Goal: Information Seeking & Learning: Learn about a topic

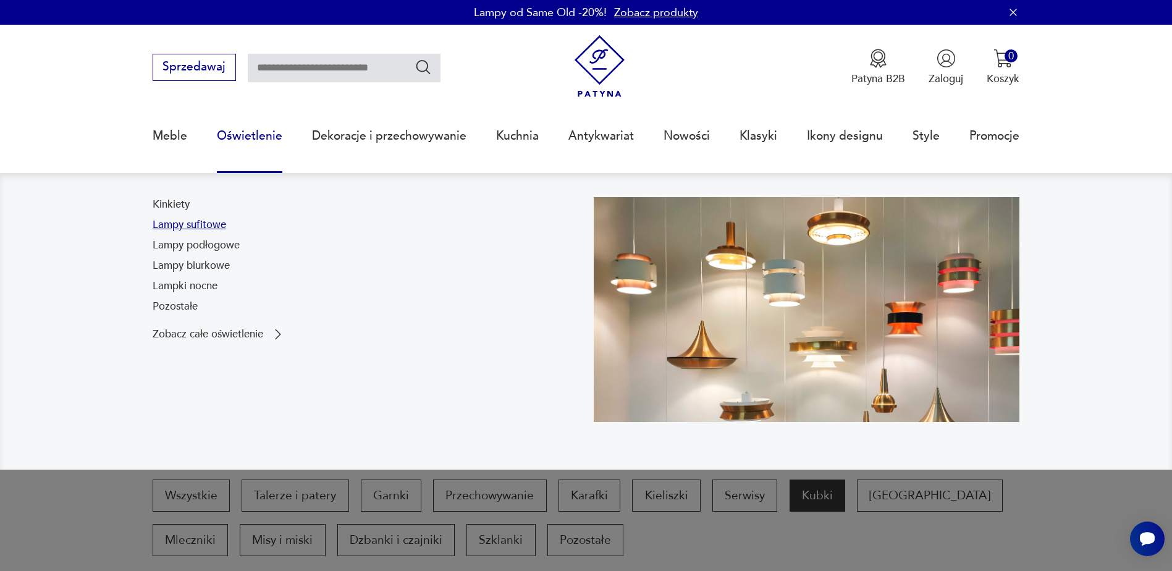
click at [205, 224] on link "Lampy sufitowe" at bounding box center [190, 224] width 74 height 15
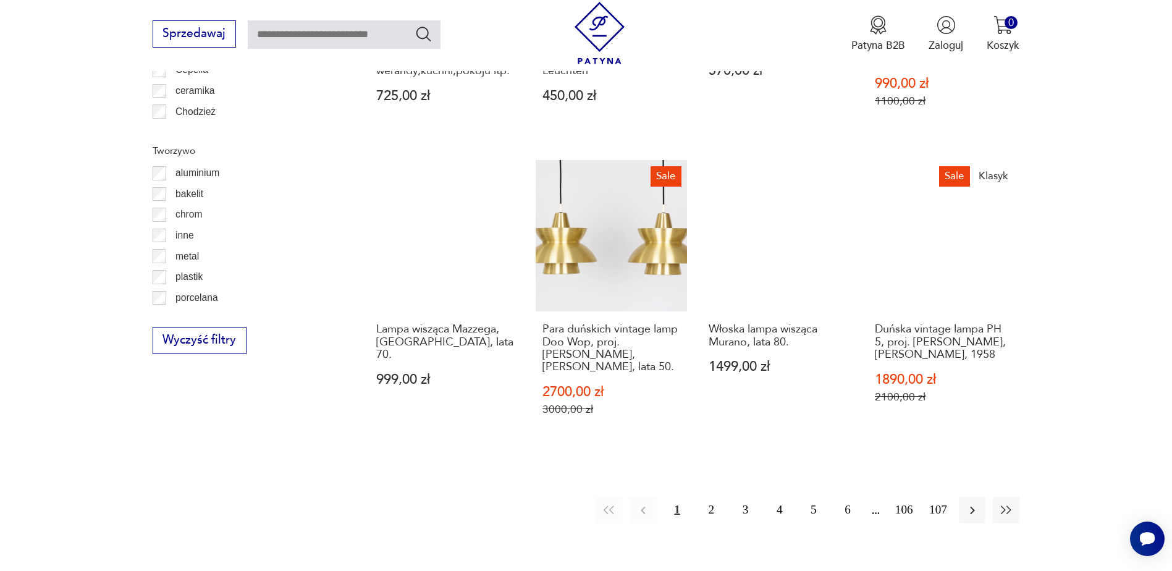
scroll to position [1338, 0]
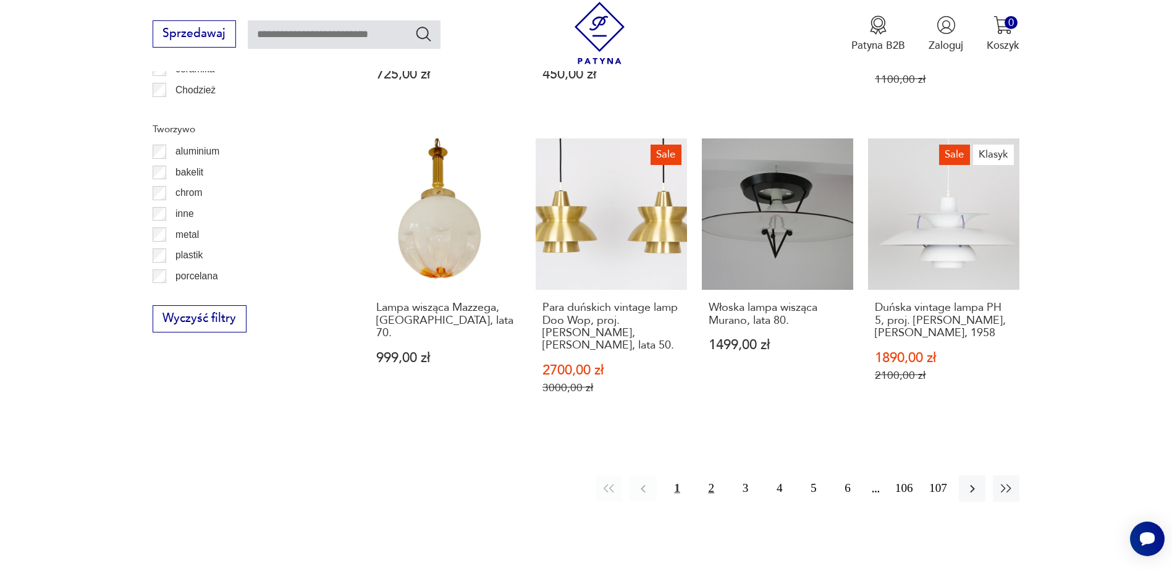
click at [713, 478] on button "2" at bounding box center [711, 488] width 27 height 27
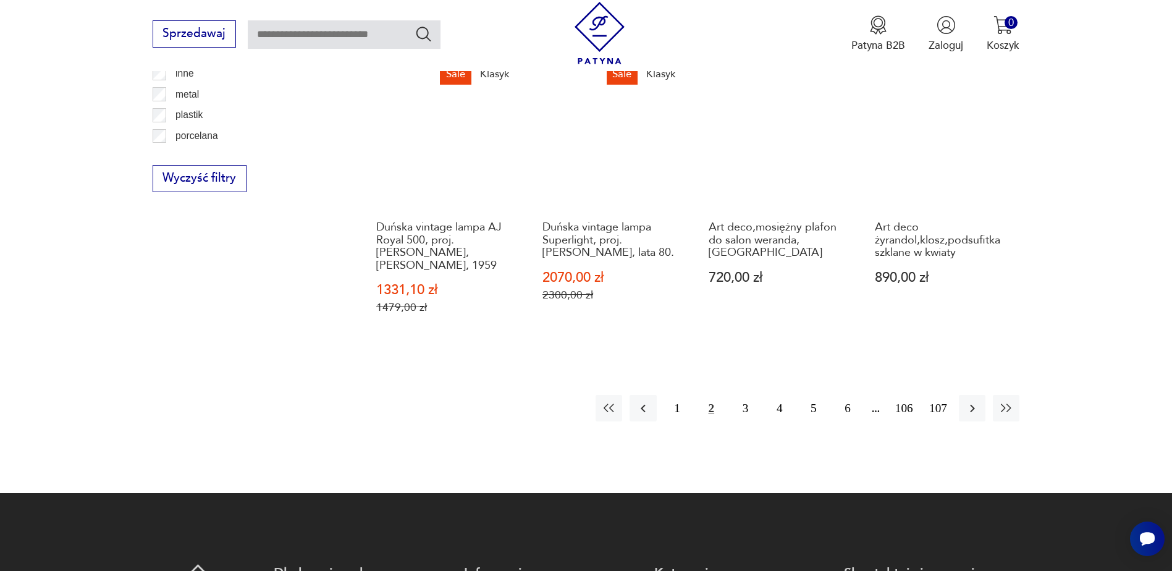
scroll to position [1479, 0]
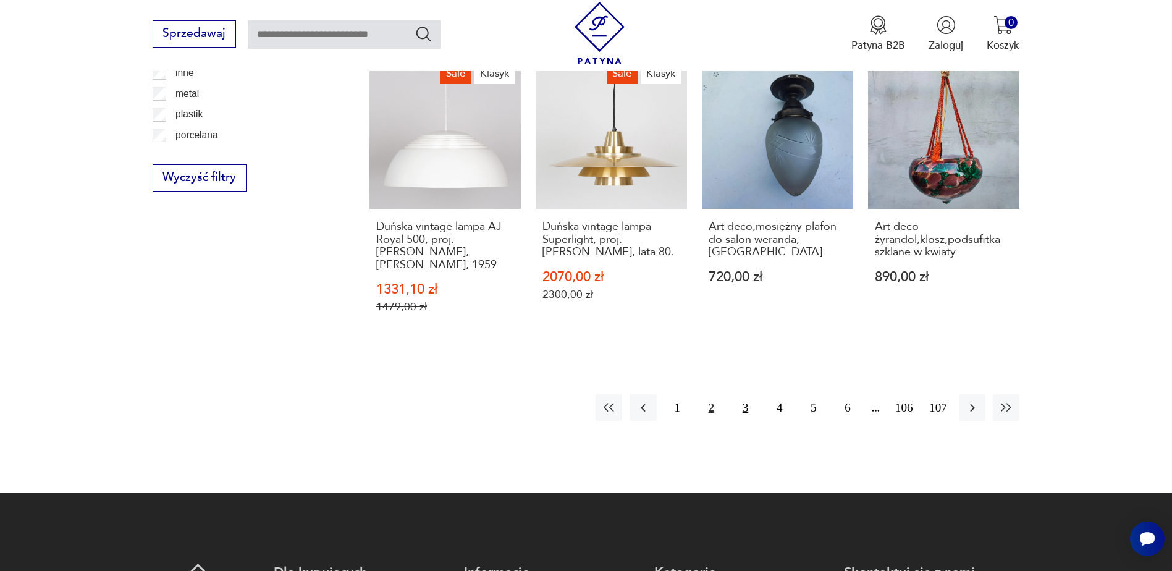
click at [746, 397] on button "3" at bounding box center [745, 407] width 27 height 27
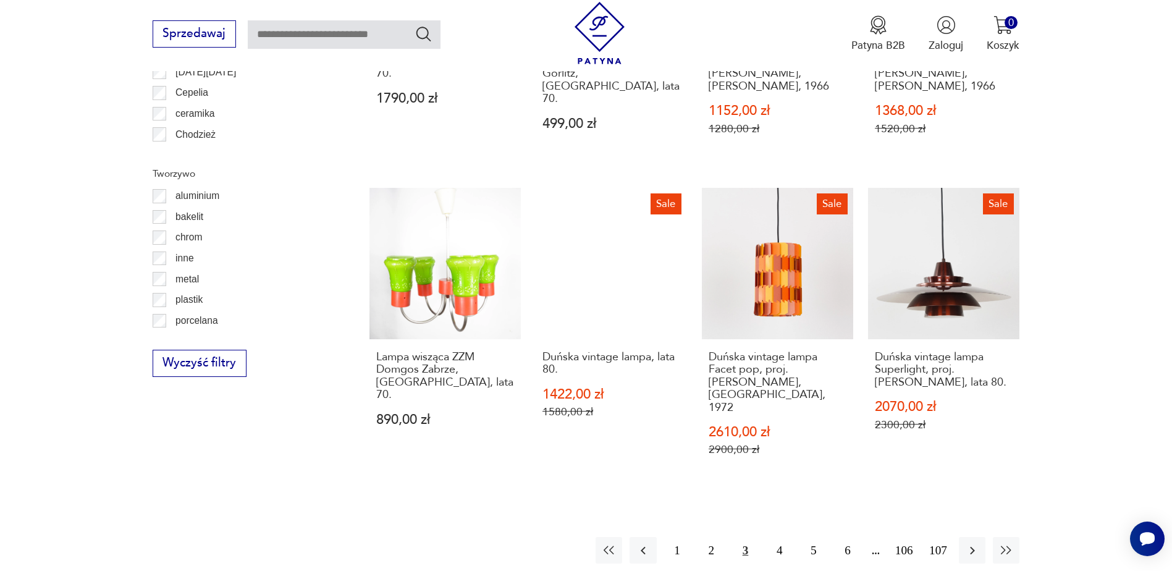
scroll to position [1355, 0]
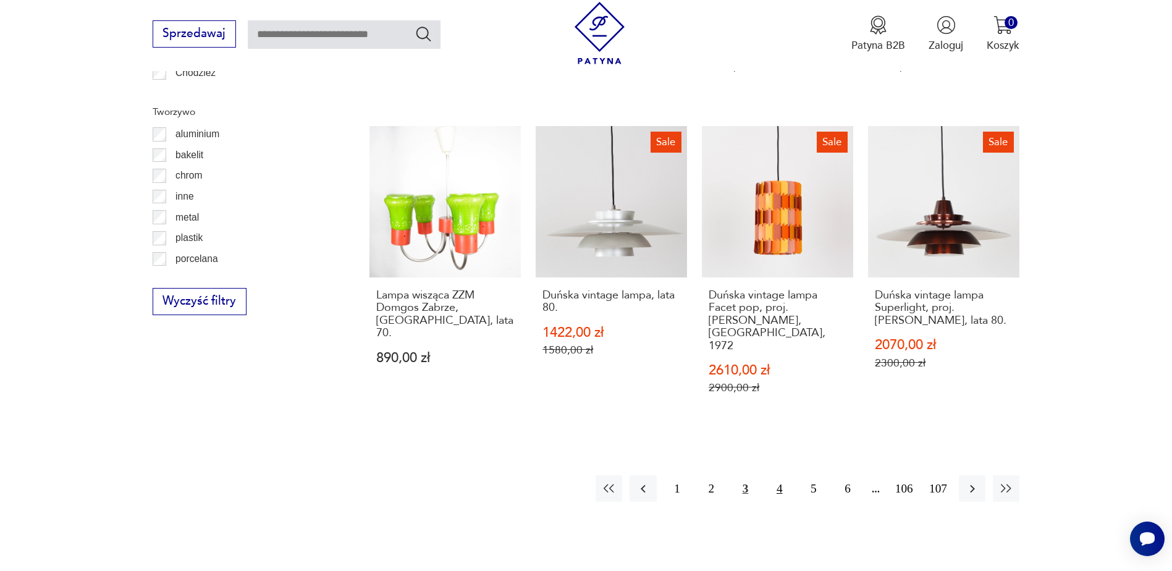
click at [781, 475] on button "4" at bounding box center [779, 488] width 27 height 27
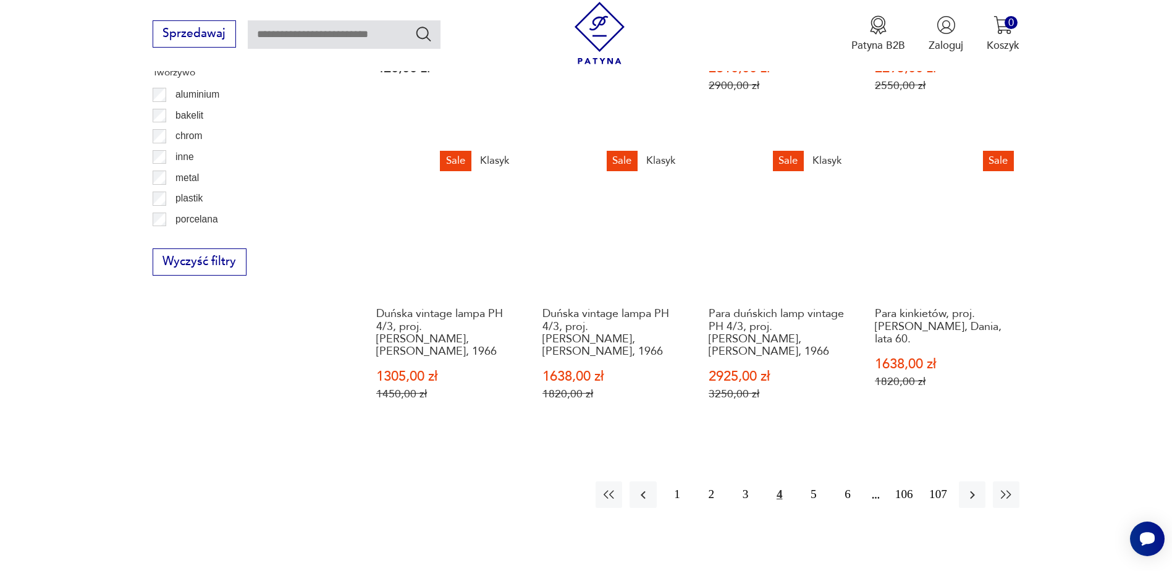
scroll to position [1417, 0]
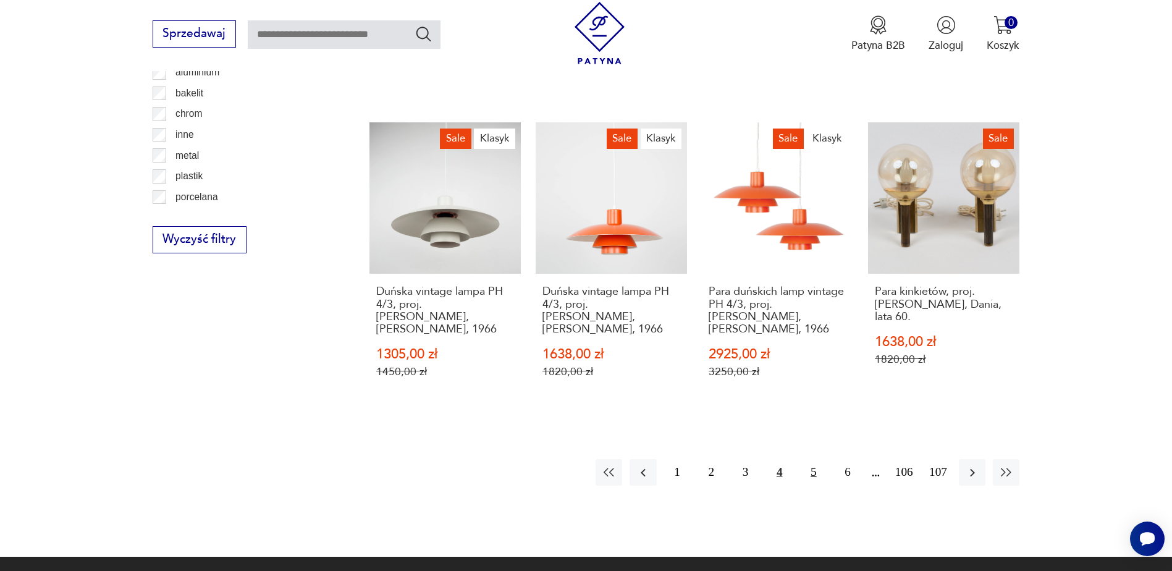
click at [812, 459] on button "5" at bounding box center [813, 472] width 27 height 27
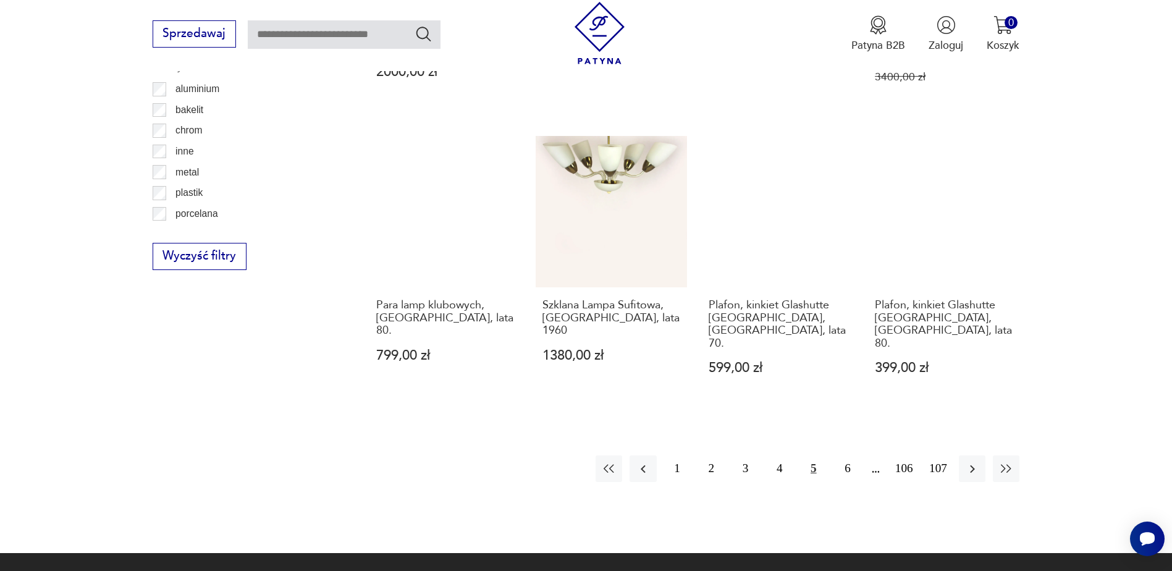
scroll to position [1417, 0]
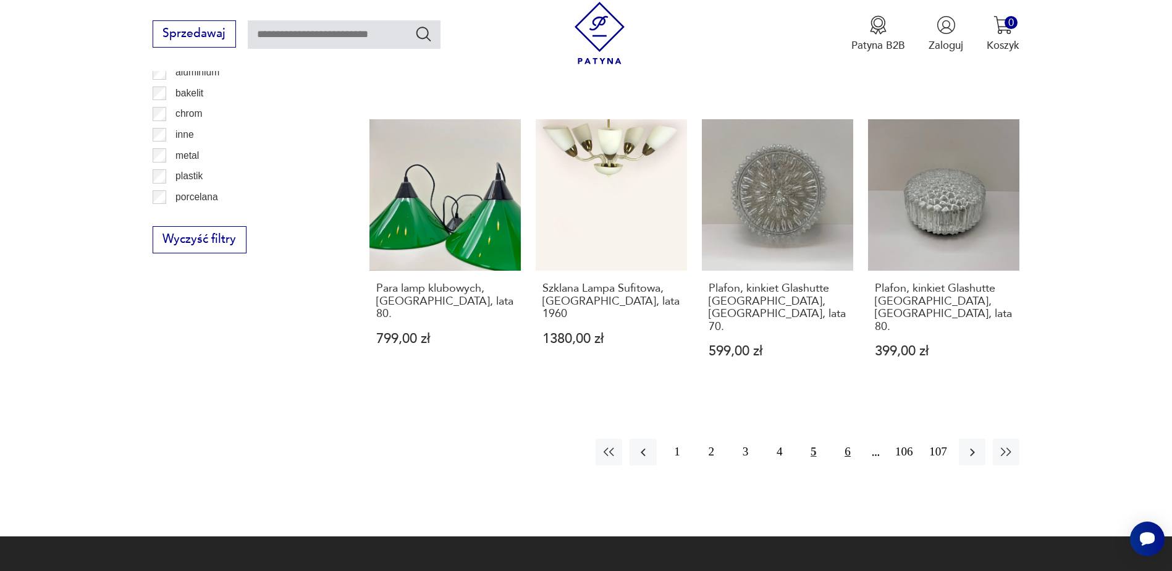
click at [853, 439] on button "6" at bounding box center [847, 452] width 27 height 27
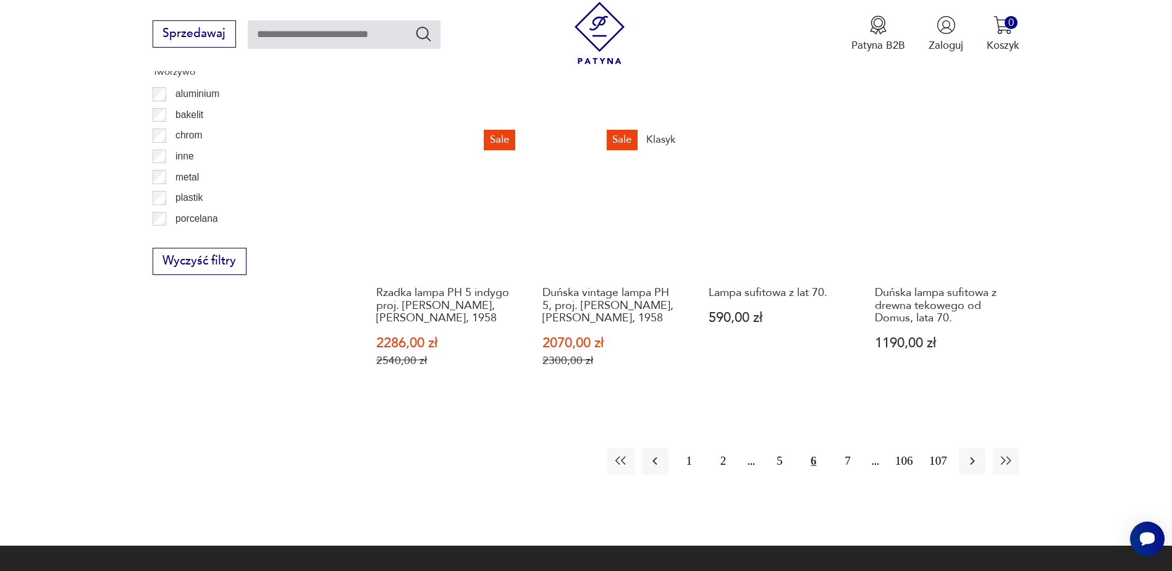
scroll to position [1417, 0]
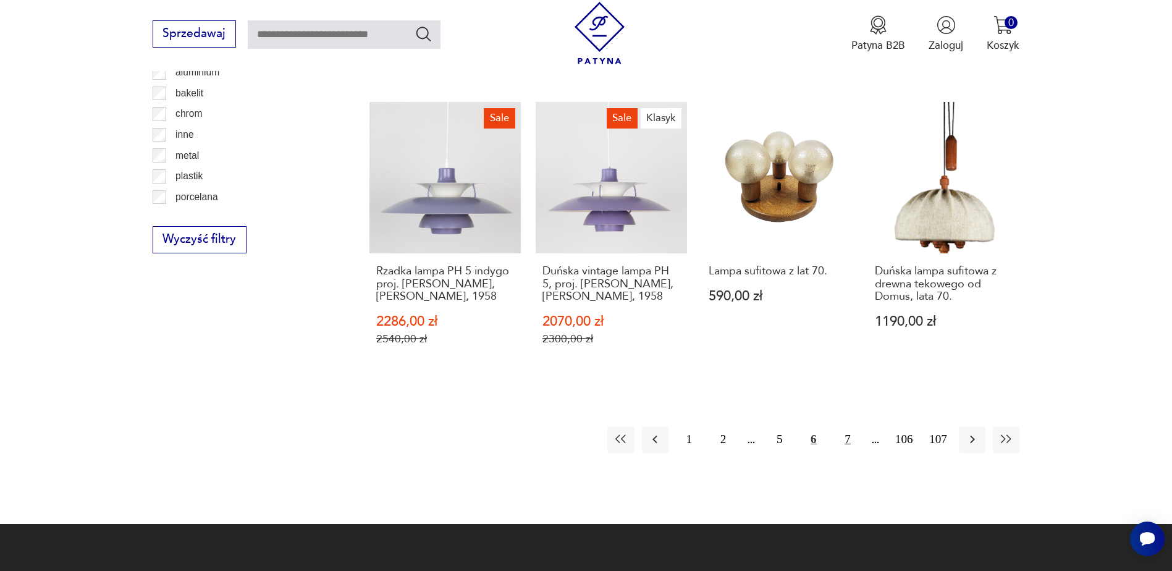
click at [843, 426] on button "7" at bounding box center [847, 439] width 27 height 27
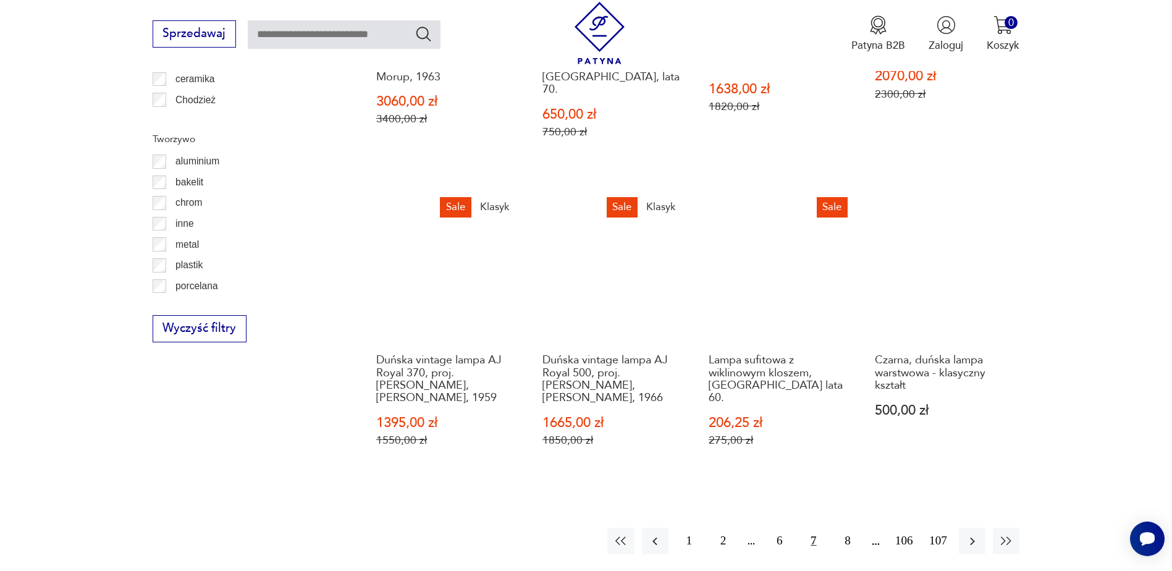
scroll to position [1355, 0]
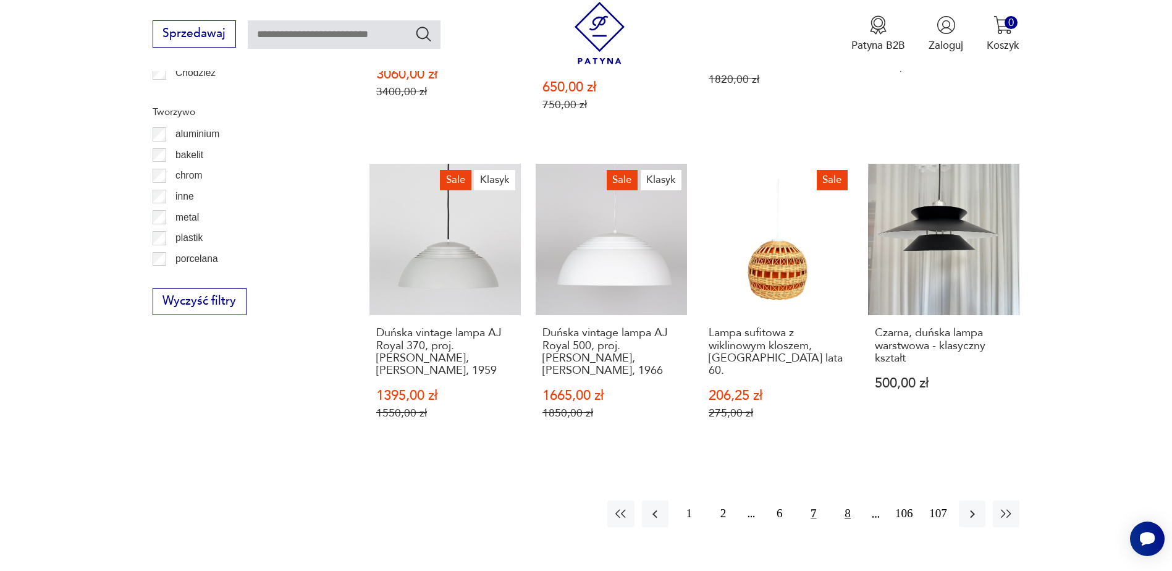
click at [849, 500] on button "8" at bounding box center [847, 513] width 27 height 27
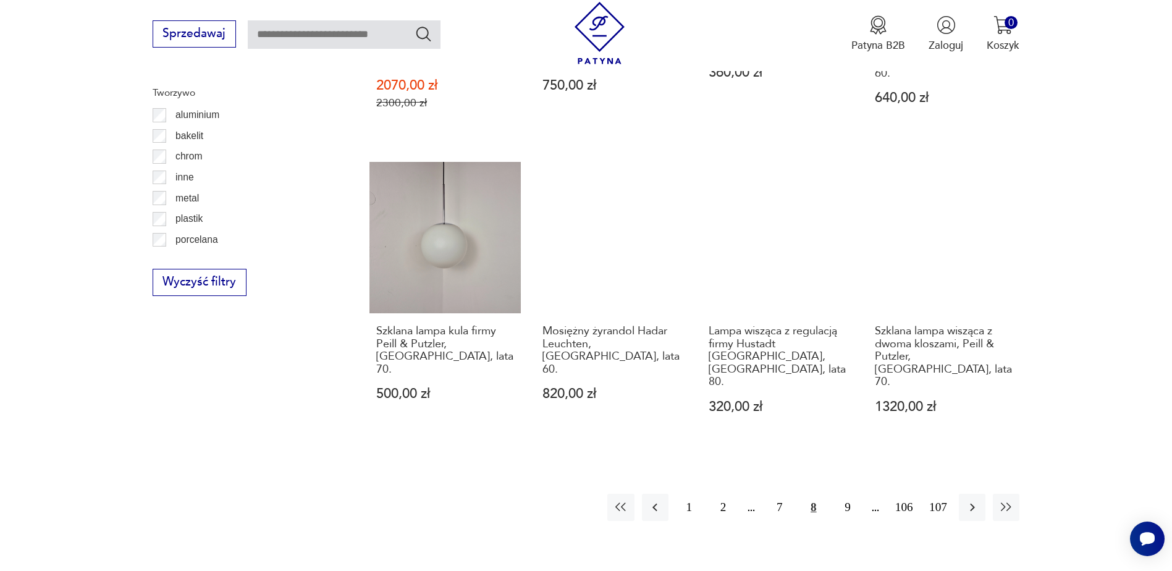
scroll to position [1417, 0]
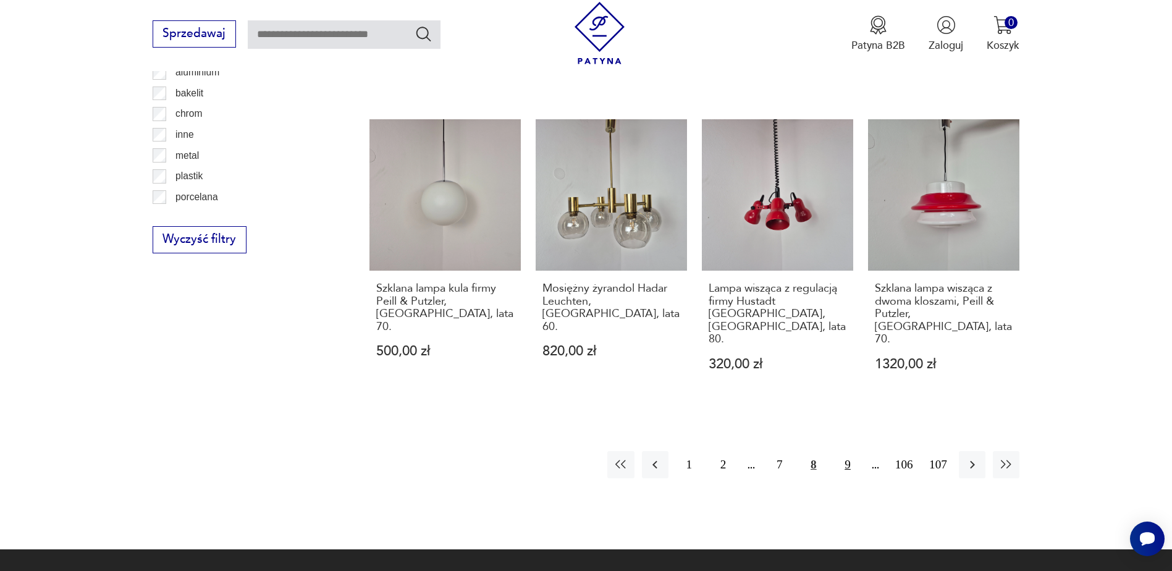
click at [844, 451] on button "9" at bounding box center [847, 464] width 27 height 27
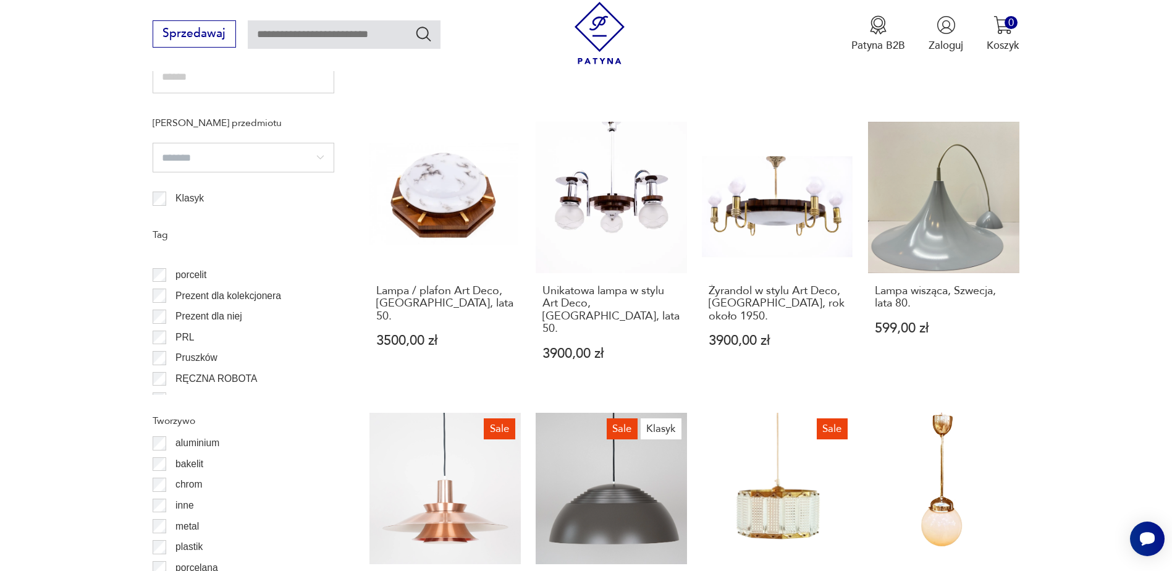
scroll to position [865, 0]
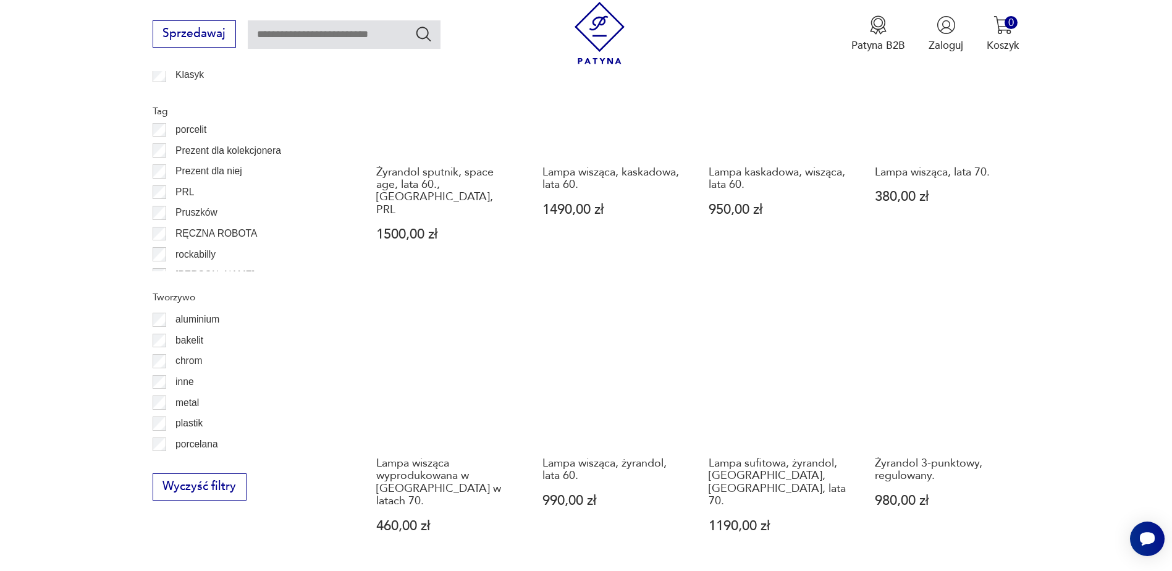
scroll to position [1294, 0]
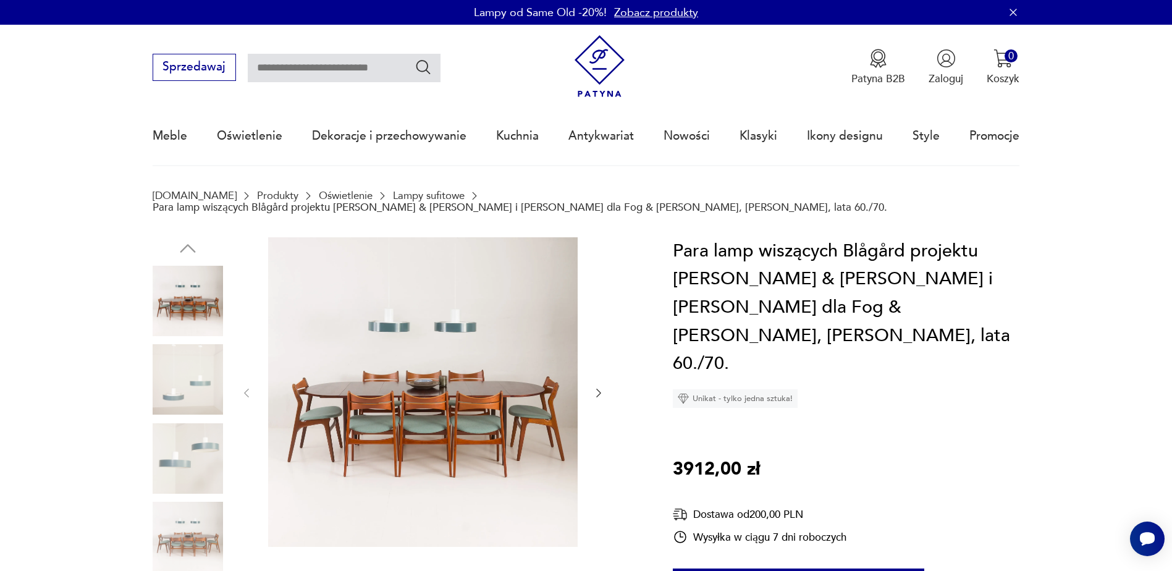
click at [599, 387] on icon "button" at bounding box center [598, 393] width 12 height 12
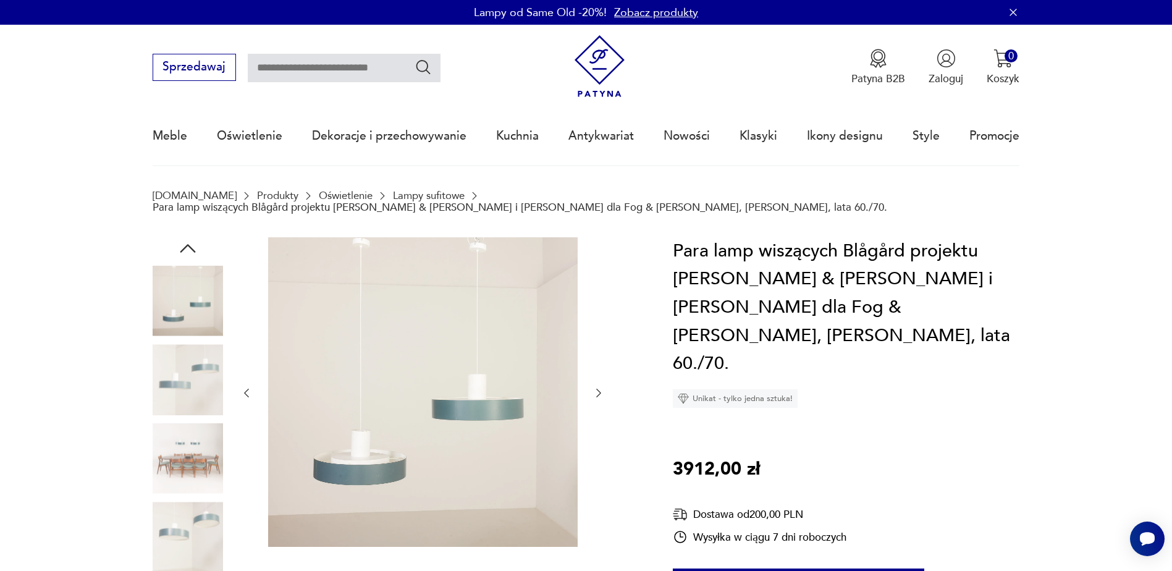
click at [599, 387] on icon "button" at bounding box center [598, 393] width 12 height 12
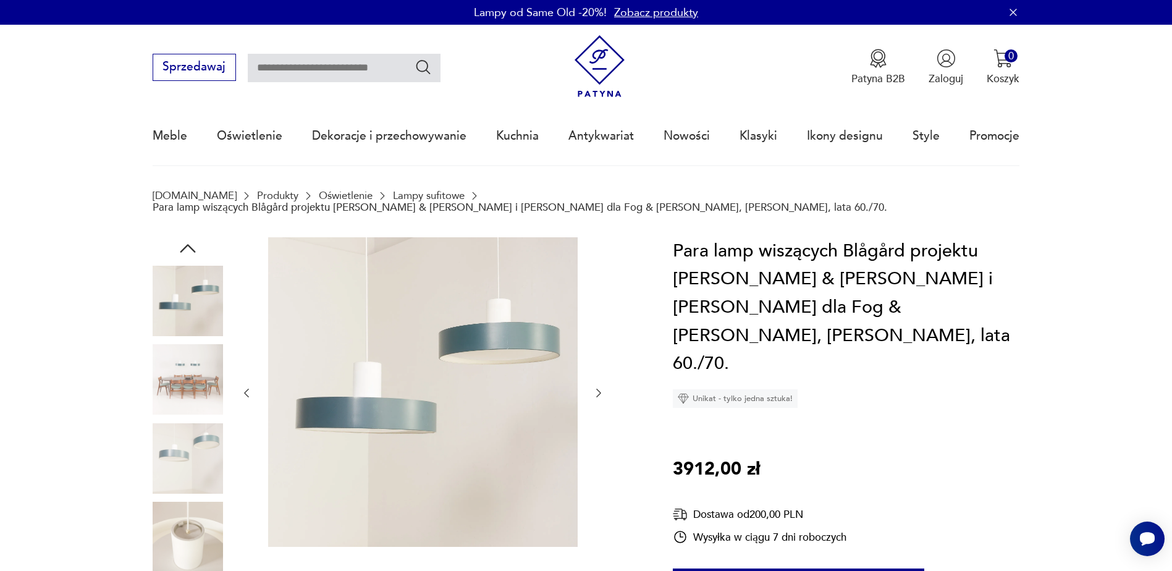
click at [599, 387] on icon "button" at bounding box center [598, 393] width 12 height 12
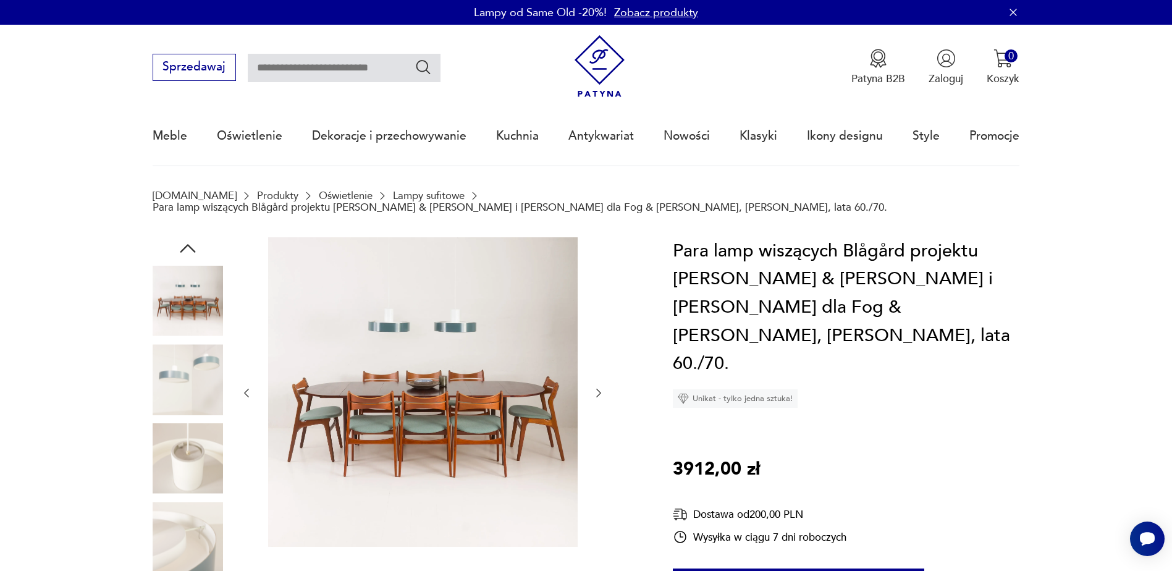
click at [599, 387] on icon "button" at bounding box center [598, 393] width 12 height 12
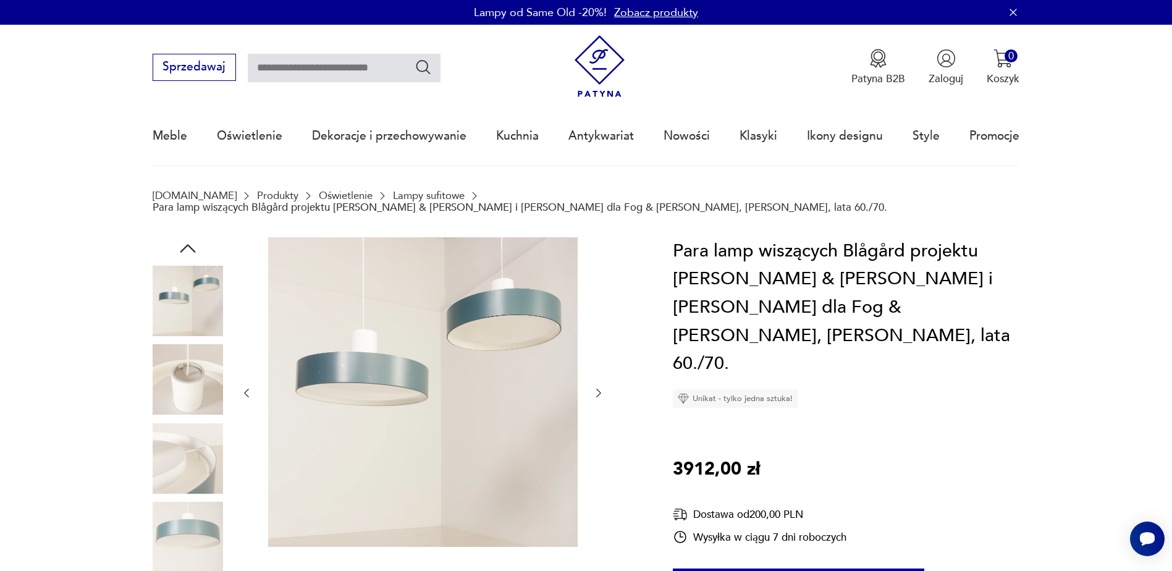
click at [599, 387] on icon "button" at bounding box center [598, 393] width 12 height 12
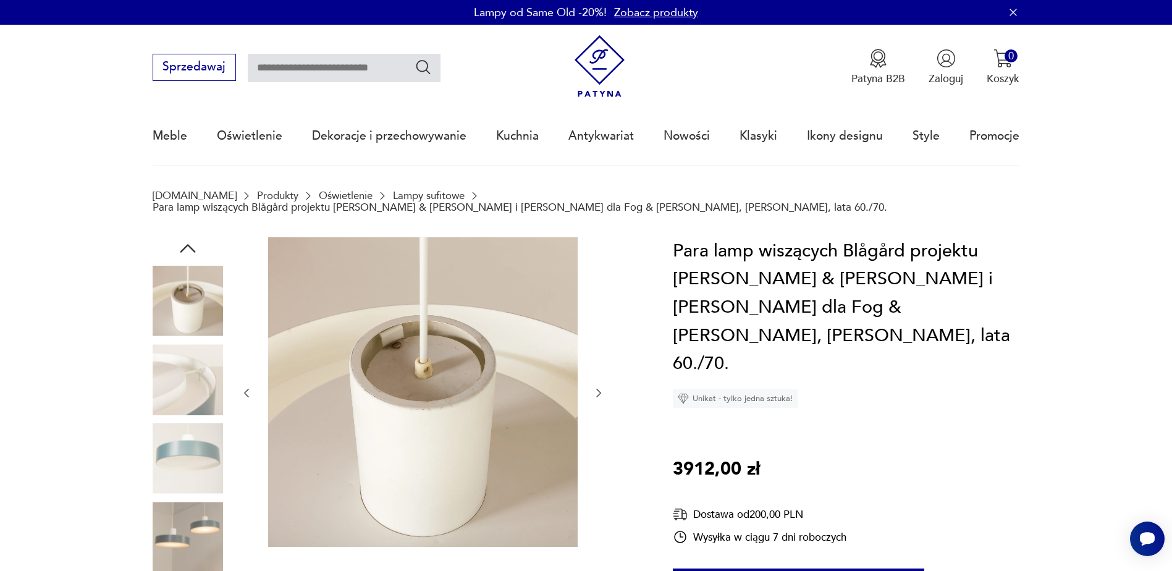
click at [599, 387] on icon "button" at bounding box center [598, 393] width 12 height 12
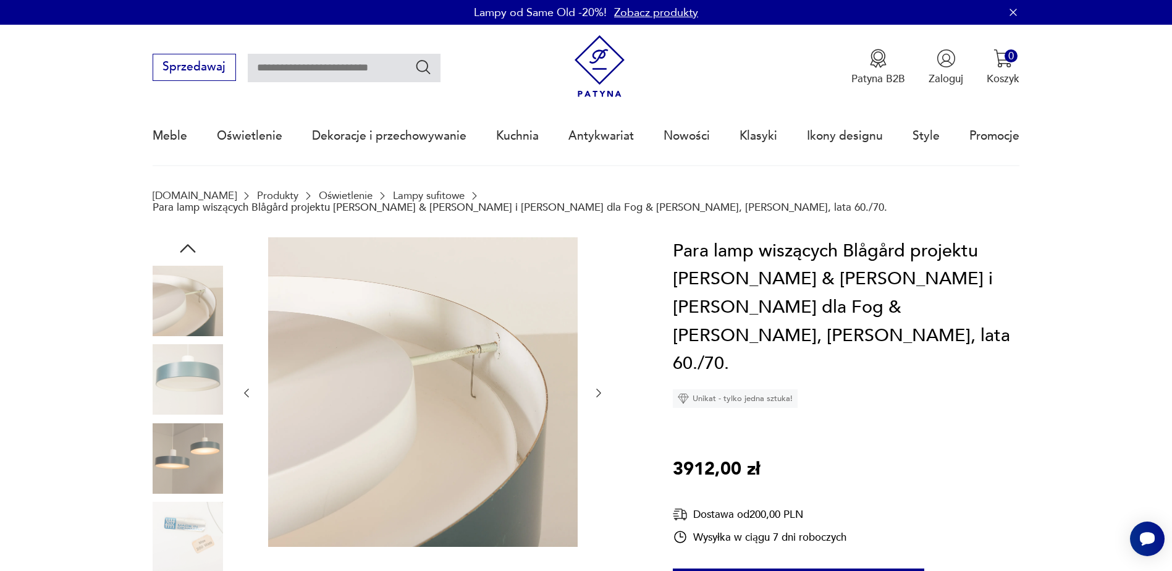
click at [599, 387] on icon "button" at bounding box center [598, 393] width 12 height 12
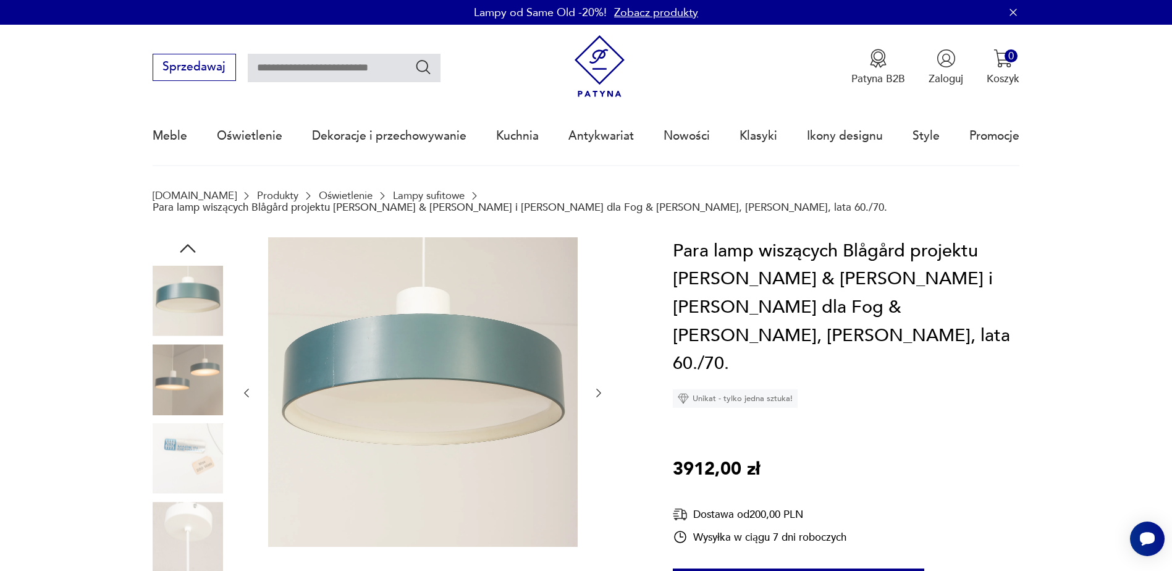
click at [599, 387] on icon "button" at bounding box center [598, 393] width 12 height 12
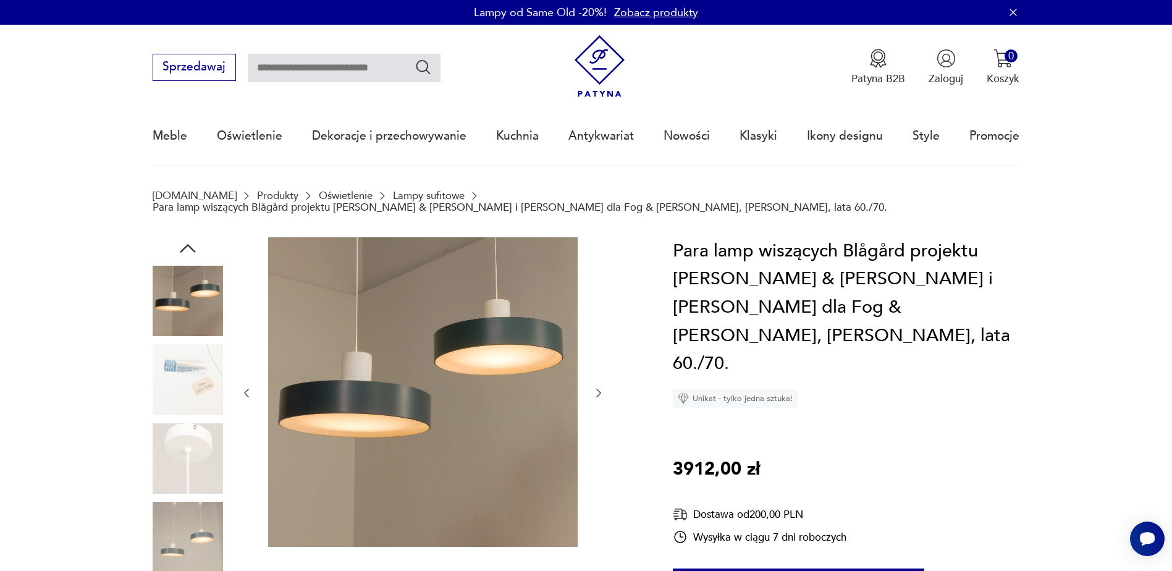
click at [599, 387] on icon "button" at bounding box center [598, 393] width 12 height 12
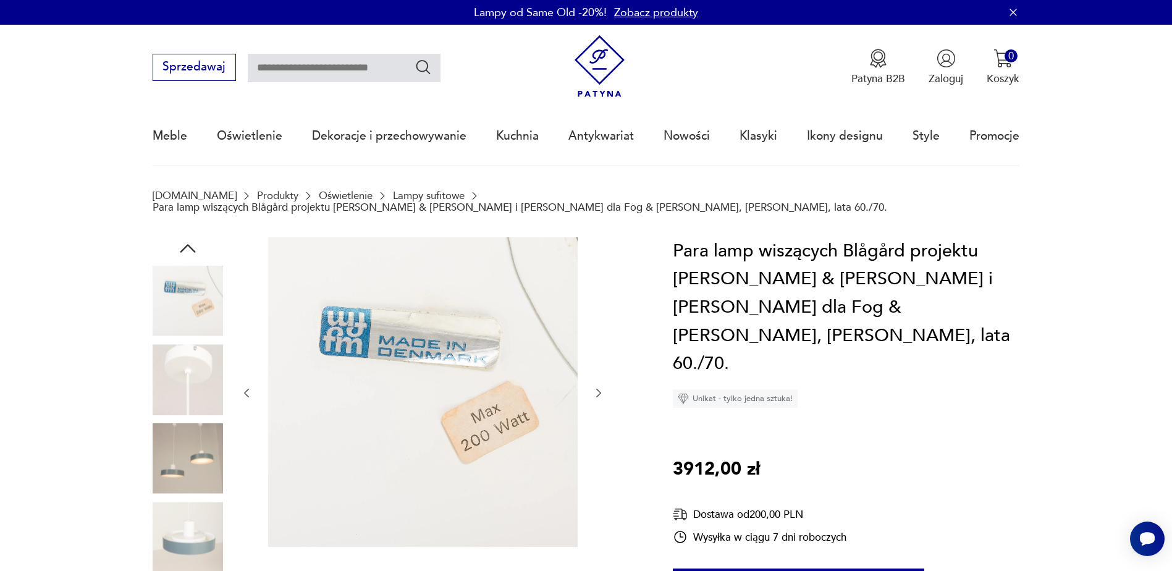
click at [599, 387] on icon "button" at bounding box center [598, 393] width 12 height 12
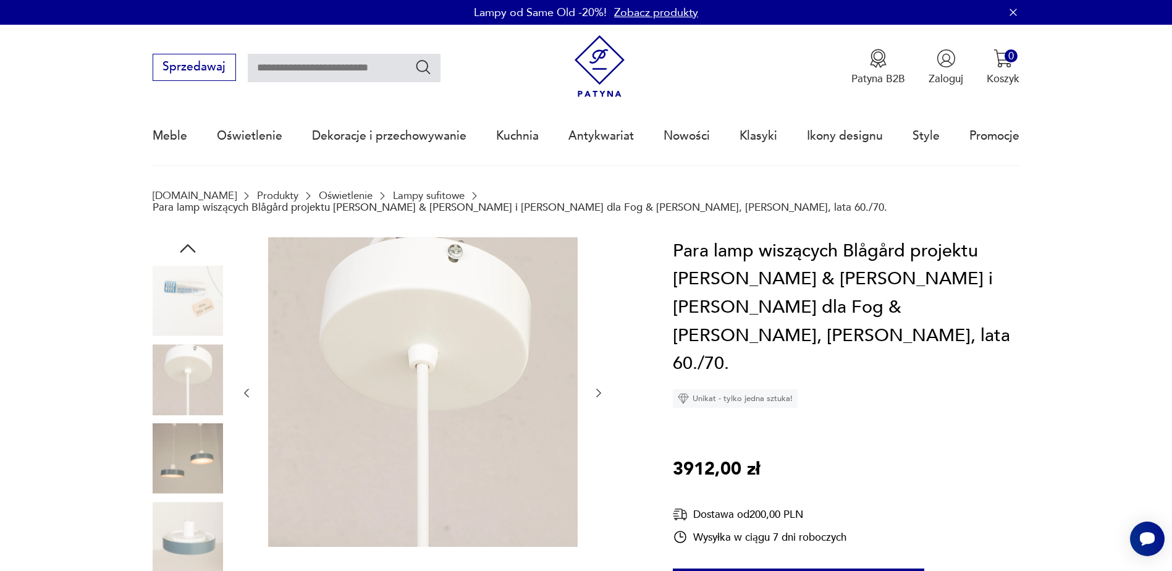
click at [599, 387] on icon "button" at bounding box center [598, 393] width 12 height 12
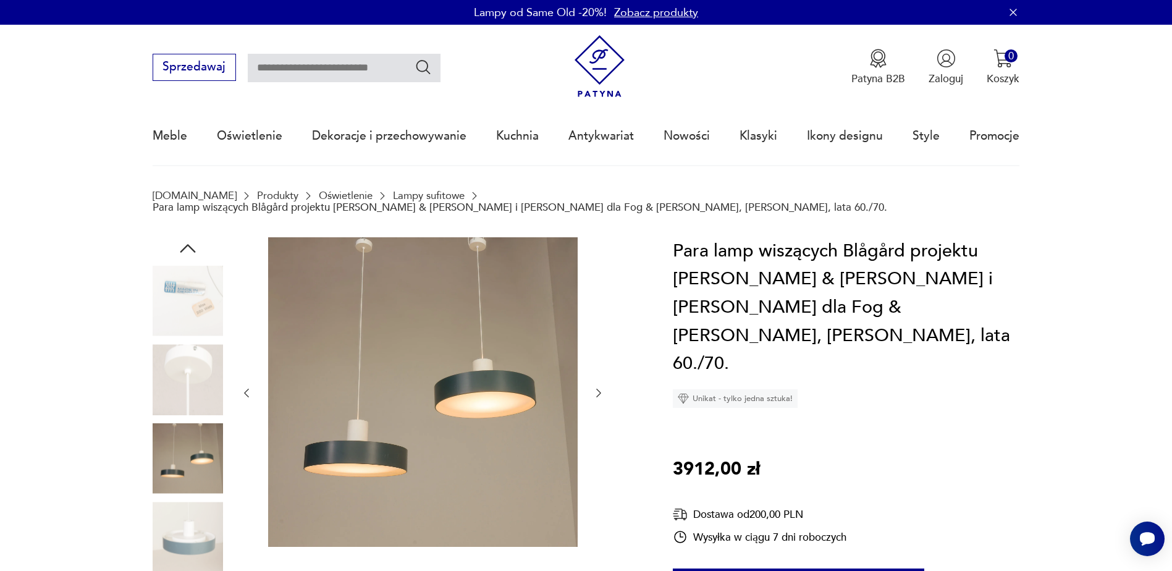
click at [599, 387] on icon "button" at bounding box center [598, 393] width 12 height 12
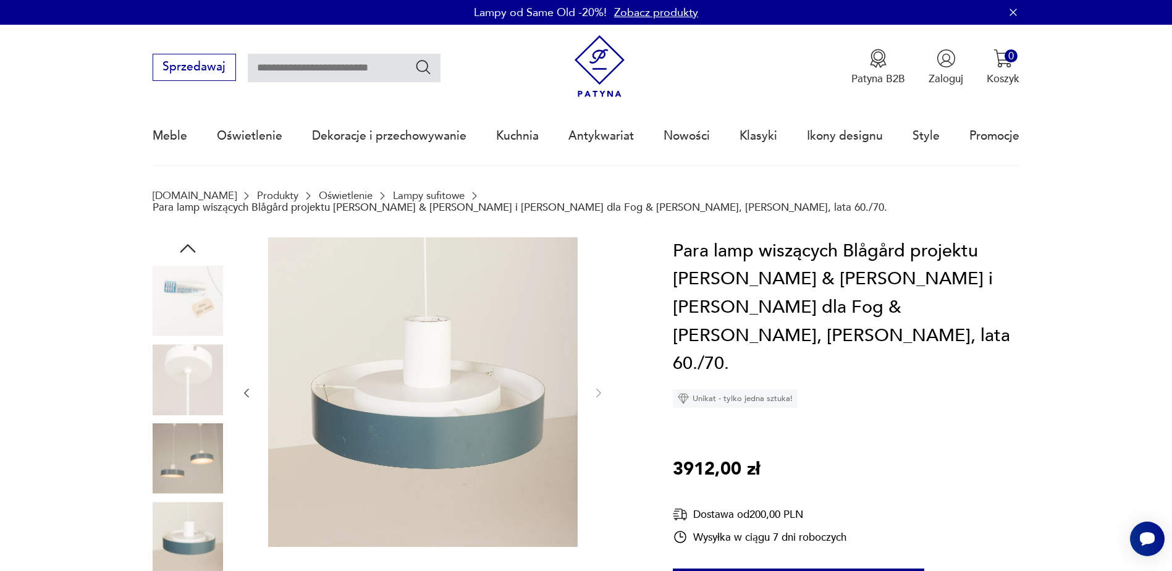
click at [180, 460] on img at bounding box center [188, 458] width 70 height 70
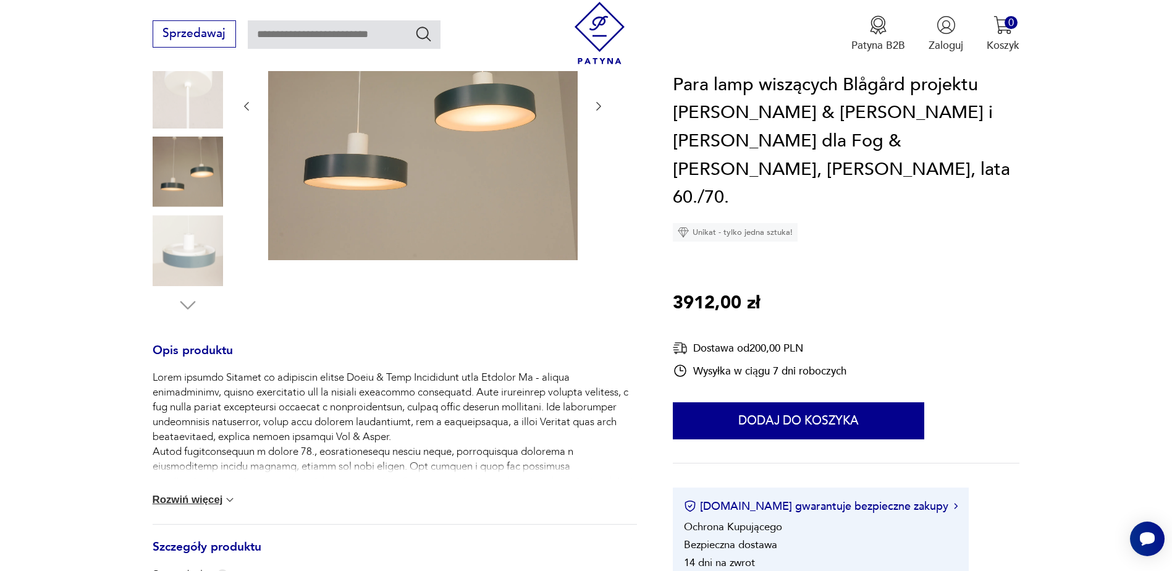
scroll to position [309, 0]
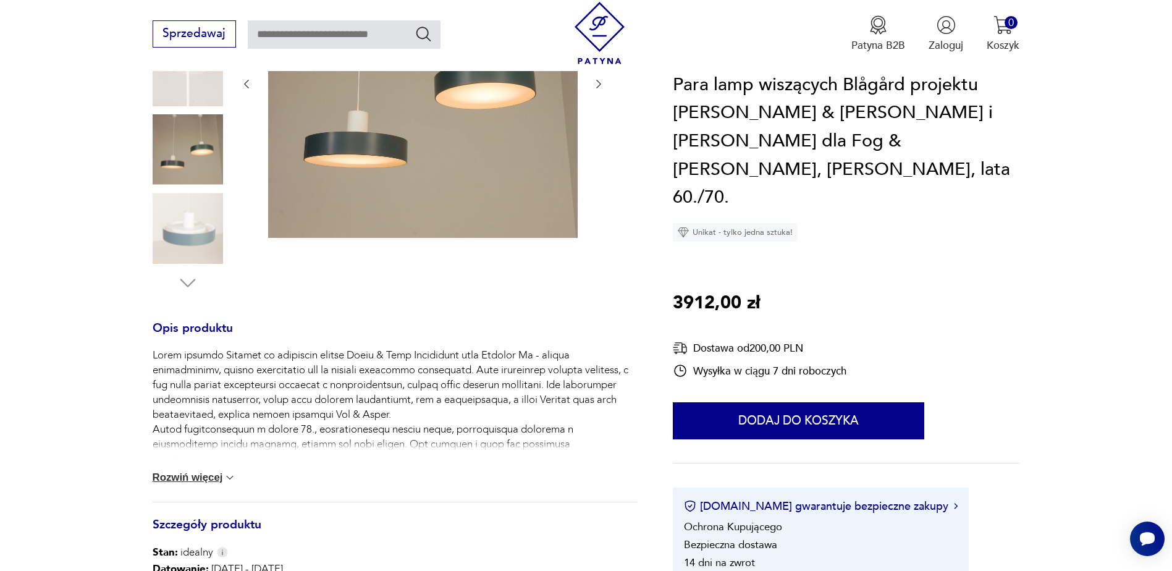
click at [199, 471] on button "Rozwiń więcej" at bounding box center [195, 477] width 84 height 12
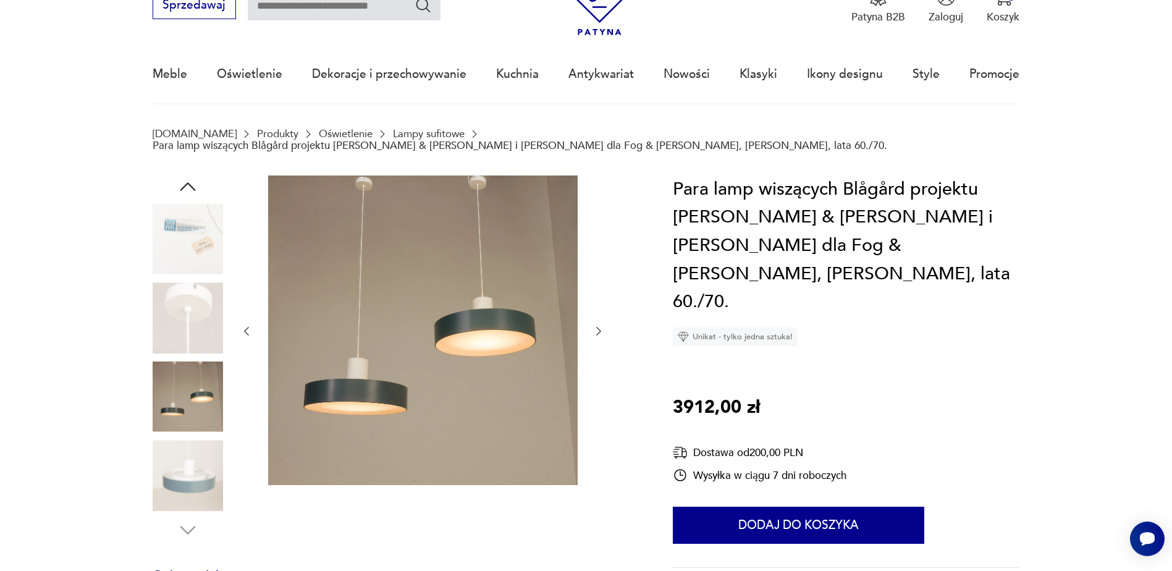
scroll to position [0, 0]
